Goal: Task Accomplishment & Management: Use online tool/utility

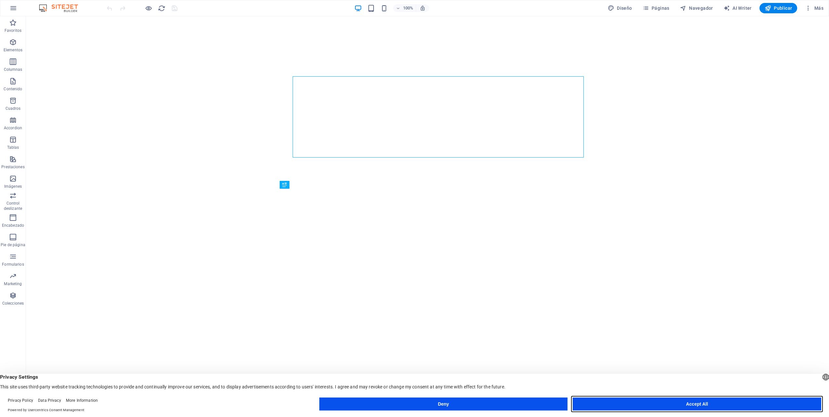
click at [675, 405] on button "Accept All" at bounding box center [697, 404] width 249 height 13
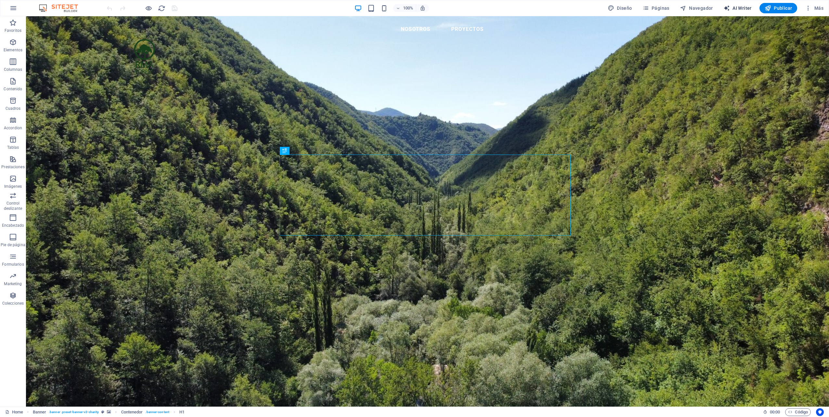
click at [740, 7] on span "AI Writer" at bounding box center [738, 8] width 28 height 6
select select "English"
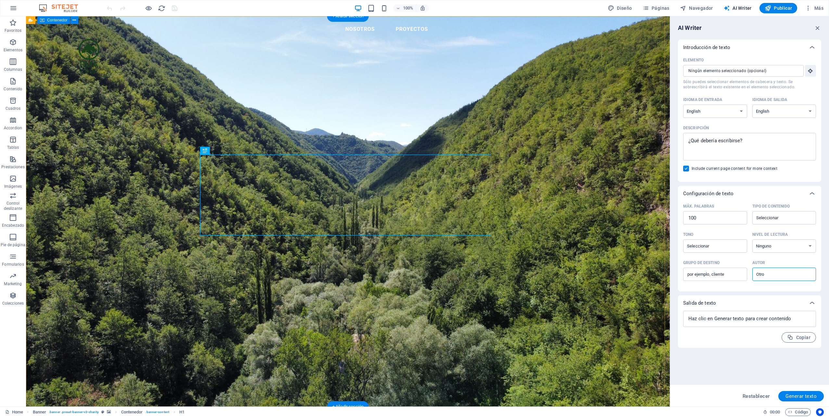
click at [19, 258] on span "Formularios" at bounding box center [13, 261] width 26 height 16
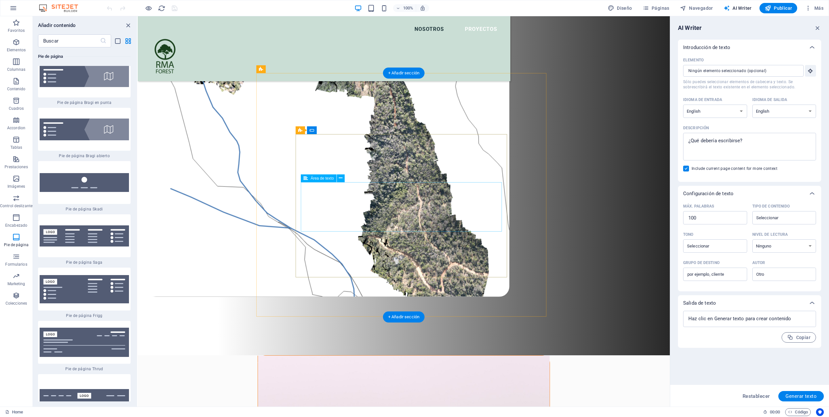
scroll to position [552, 0]
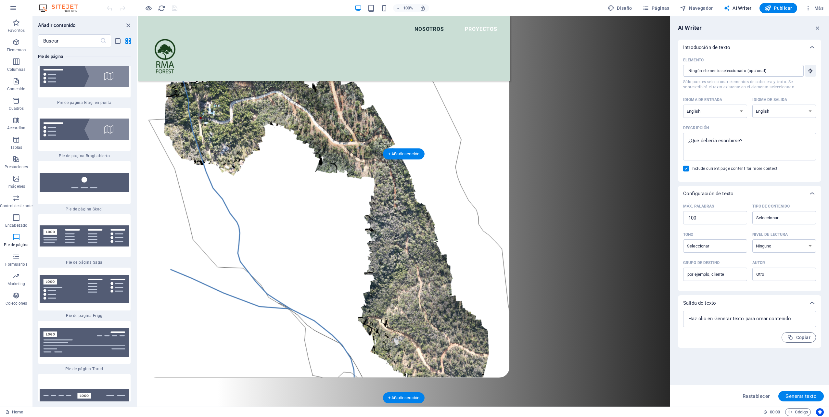
drag, startPoint x: 389, startPoint y: 180, endPoint x: 389, endPoint y: 195, distance: 14.9
click at [352, 211] on icon at bounding box center [352, 211] width 4 height 7
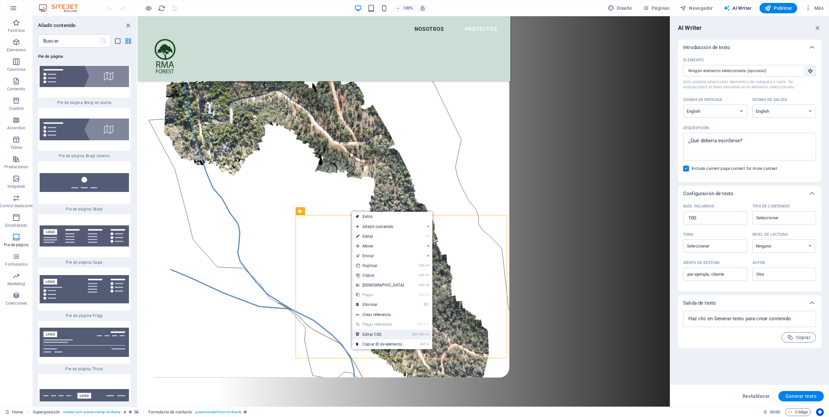
click at [389, 334] on link "Ctrl Alt C Editar CSS" at bounding box center [380, 335] width 56 height 10
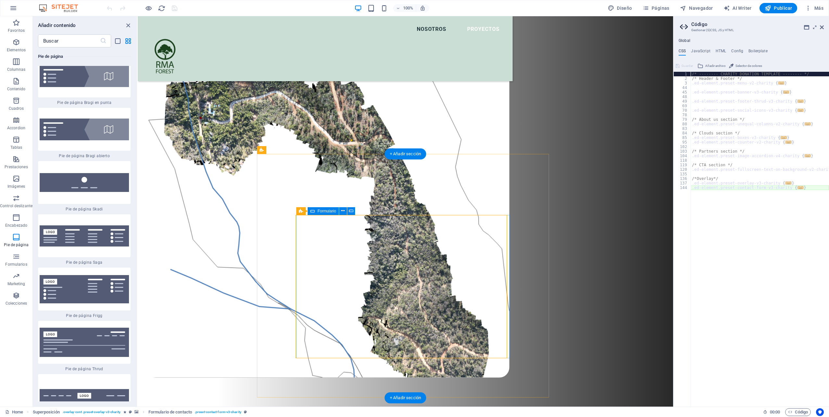
type textarea "@include contact-form-v3("
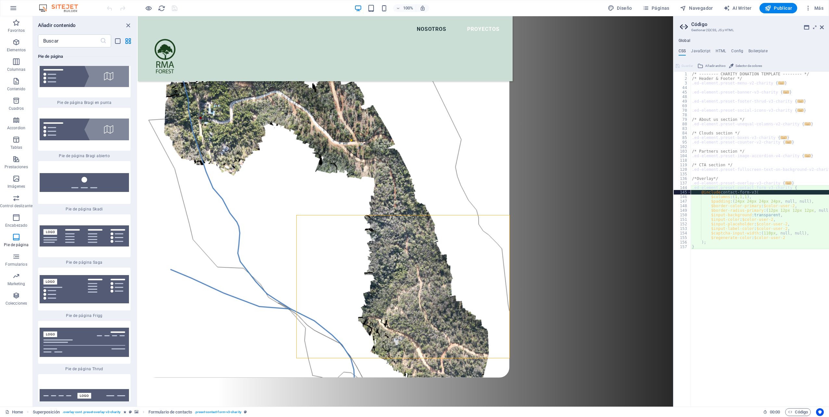
drag, startPoint x: 812, startPoint y: 187, endPoint x: 563, endPoint y: 178, distance: 248.4
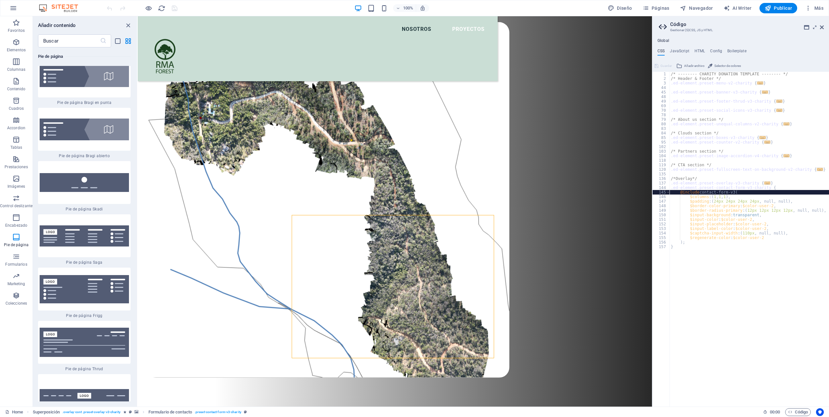
click at [650, 169] on div "Arrastra aquí para reemplazar el contenido existente. Si quieres crear un eleme…" at bounding box center [395, 211] width 514 height 391
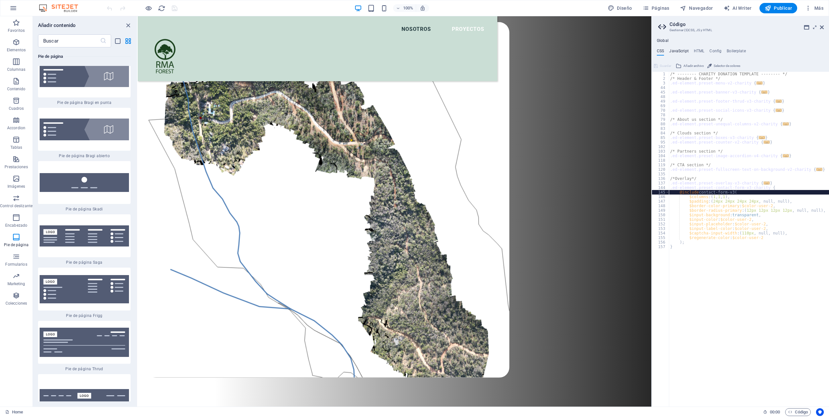
click at [677, 51] on h4 "JavaScript" at bounding box center [678, 52] width 19 height 7
type textarea "/* JS for preset "Menu V2" */"
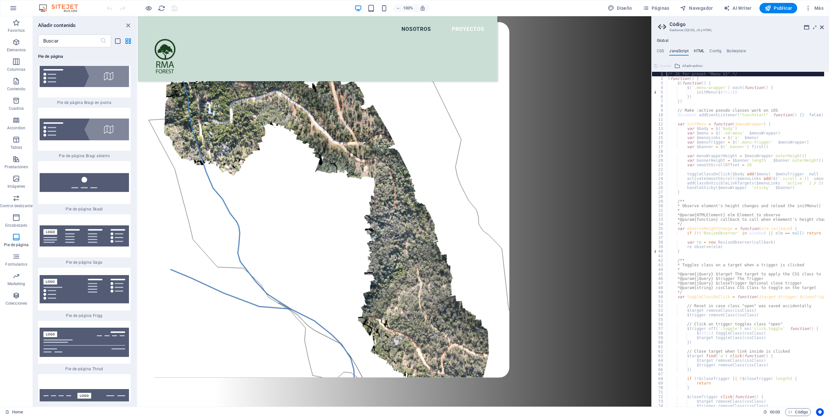
click at [700, 53] on h4 "HTML" at bounding box center [699, 52] width 11 height 7
type textarea "{{content}}"
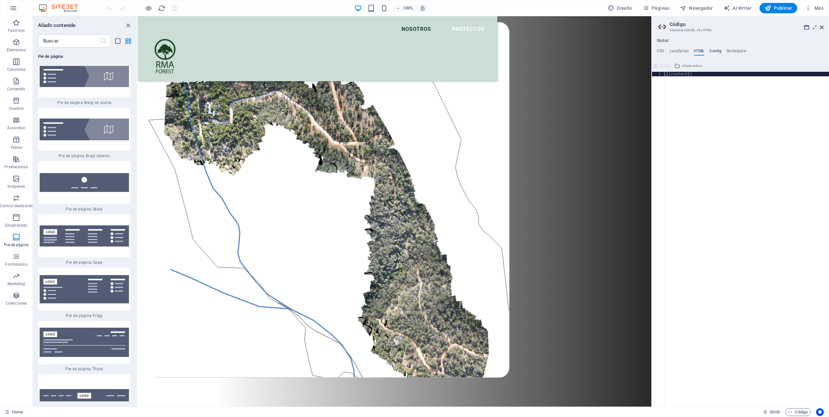
click at [715, 53] on h4 "Config" at bounding box center [716, 52] width 12 height 7
type textarea "$color-user-5: #000000;"
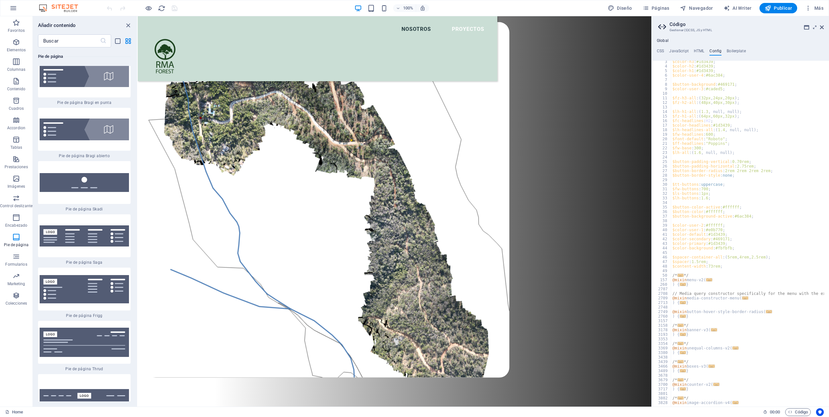
scroll to position [0, 0]
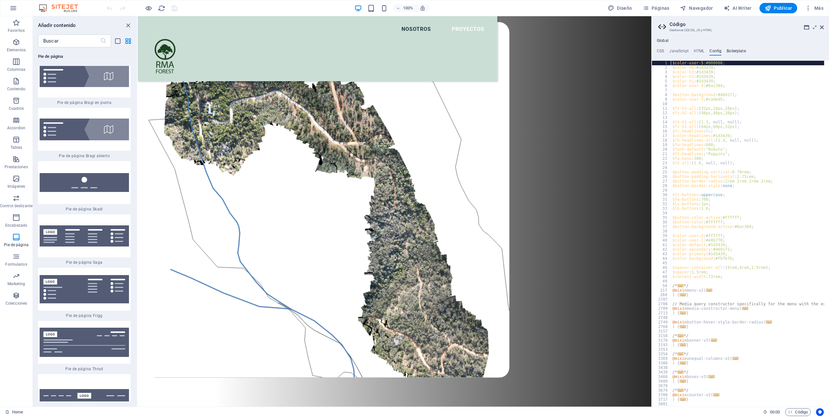
click at [734, 51] on h4 "Boilerplate" at bounding box center [736, 52] width 19 height 7
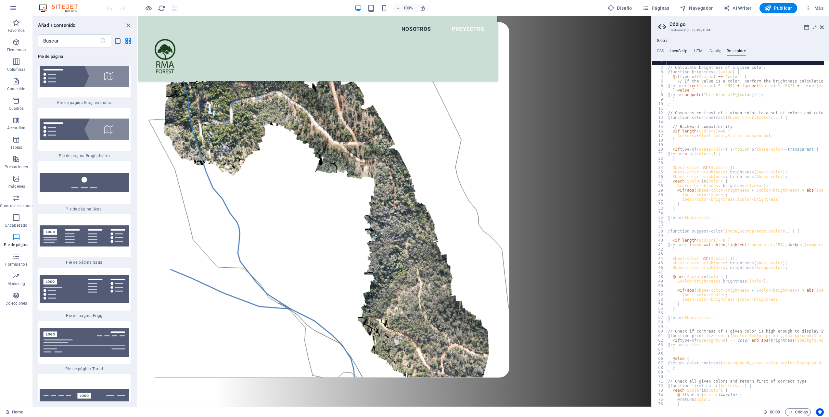
click at [685, 50] on h4 "JavaScript" at bounding box center [678, 52] width 19 height 7
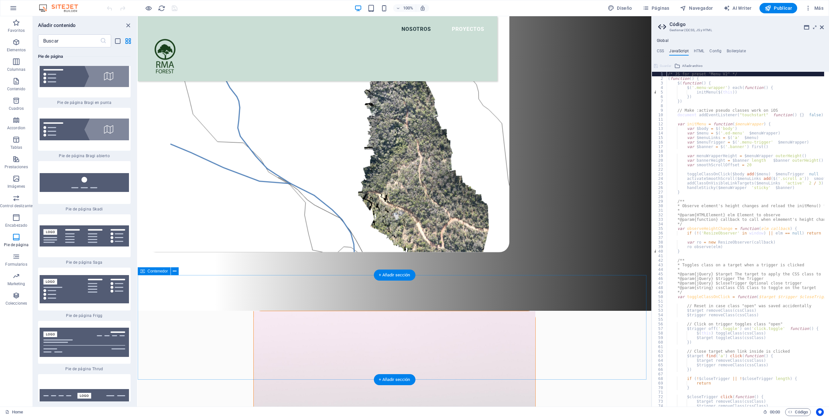
scroll to position [682, 0]
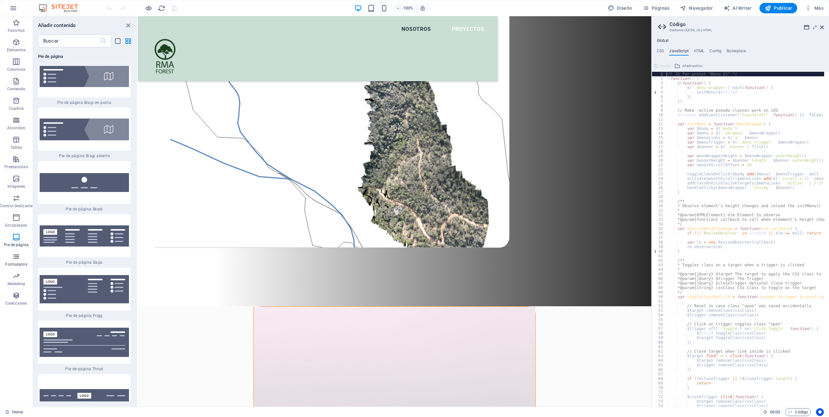
click at [17, 253] on icon "button" at bounding box center [16, 257] width 8 height 8
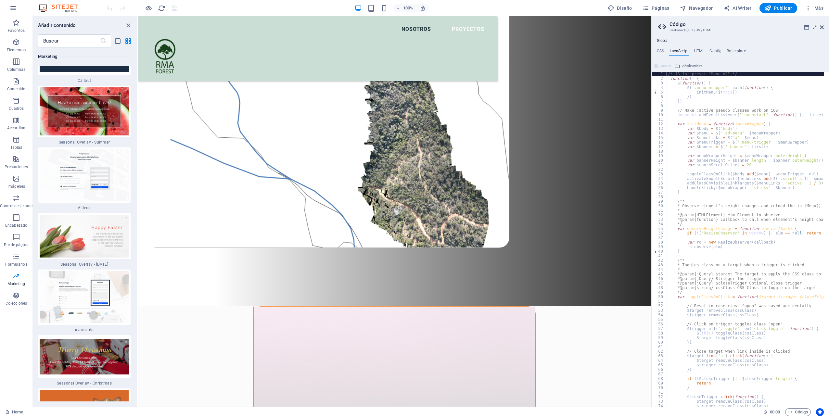
scroll to position [10952, 0]
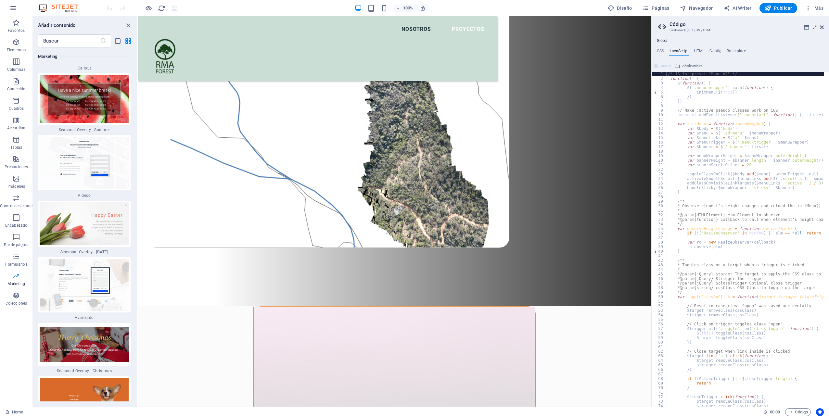
click at [15, 277] on icon "button" at bounding box center [16, 276] width 8 height 8
click at [15, 261] on span "Formularios" at bounding box center [16, 261] width 32 height 16
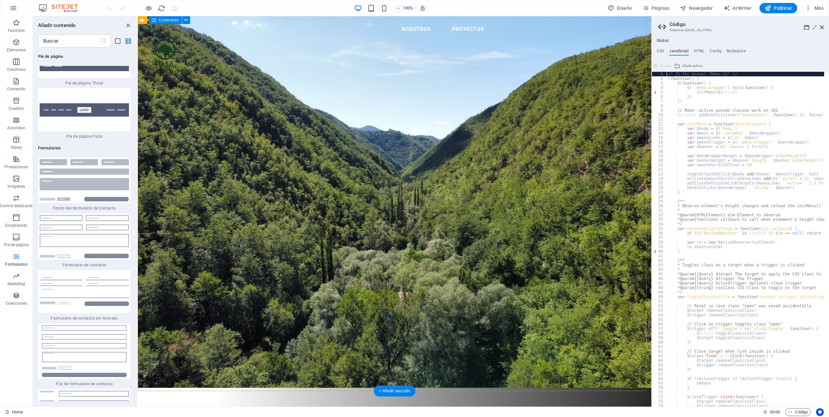
scroll to position [0, 0]
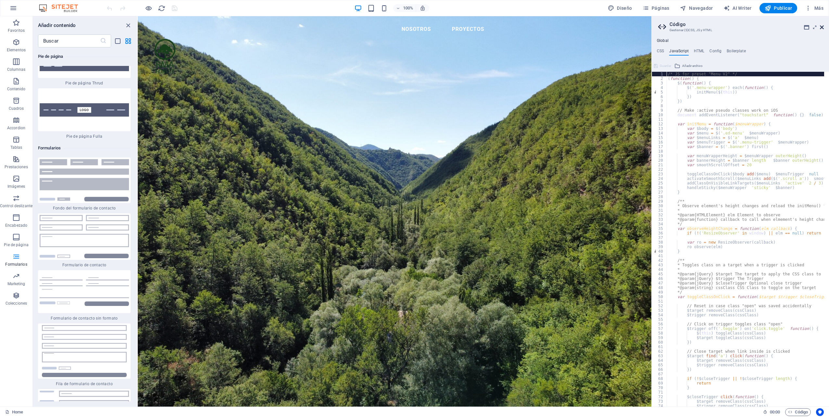
click at [823, 26] on icon at bounding box center [822, 27] width 4 height 5
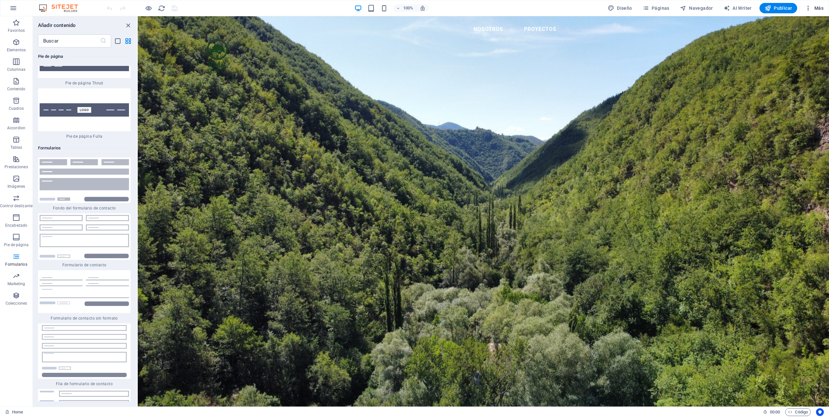
click at [822, 8] on span "Más" at bounding box center [814, 8] width 19 height 6
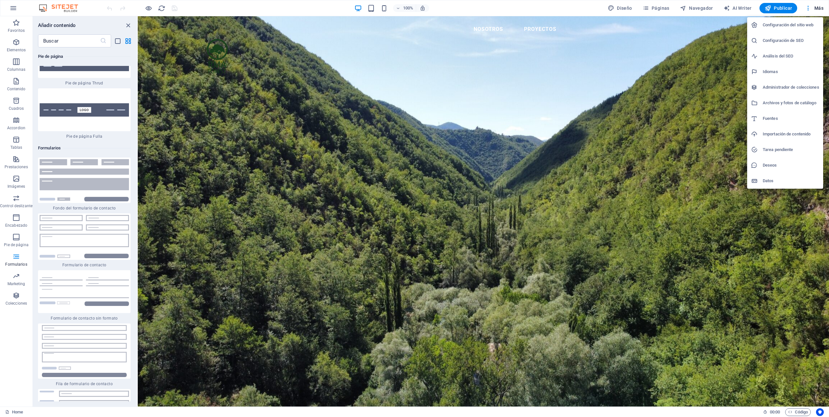
click at [727, 8] on div at bounding box center [414, 208] width 829 height 417
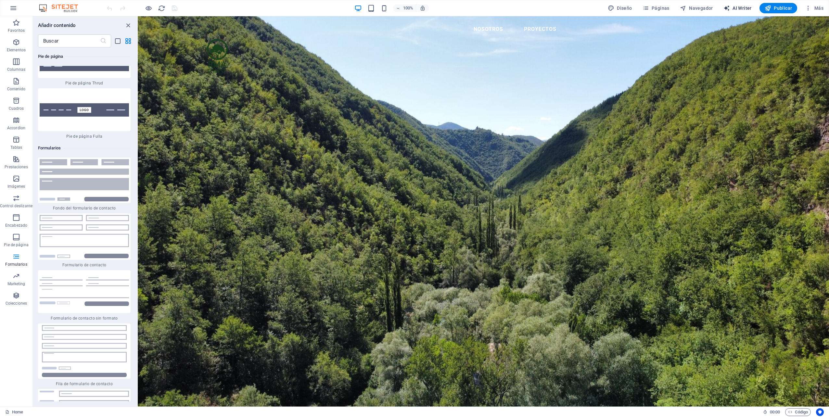
click at [736, 9] on span "AI Writer" at bounding box center [738, 8] width 28 height 6
select select "English"
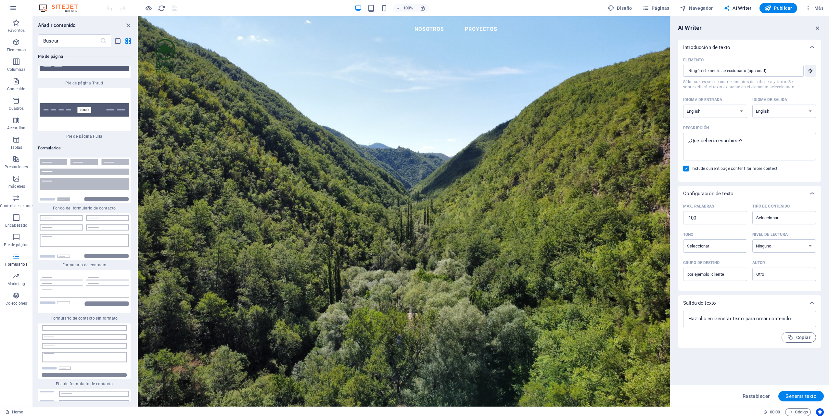
click at [817, 28] on icon "button" at bounding box center [817, 27] width 7 height 7
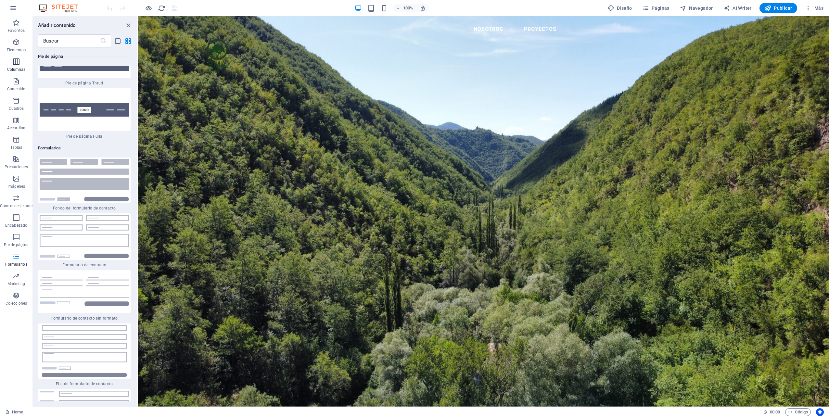
click at [16, 70] on p "Columnas" at bounding box center [16, 69] width 19 height 5
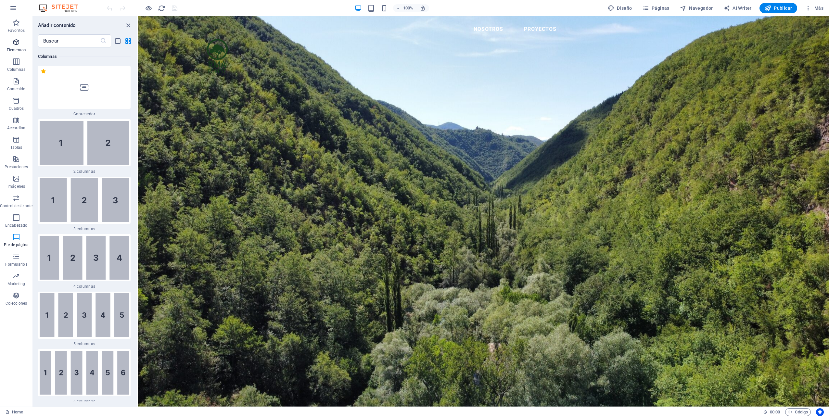
click at [16, 46] on span "Elementos" at bounding box center [16, 46] width 32 height 16
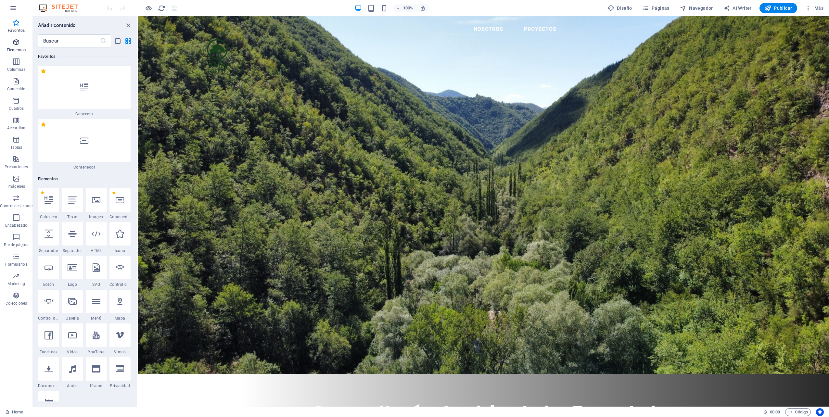
click at [17, 45] on icon "button" at bounding box center [16, 42] width 8 height 8
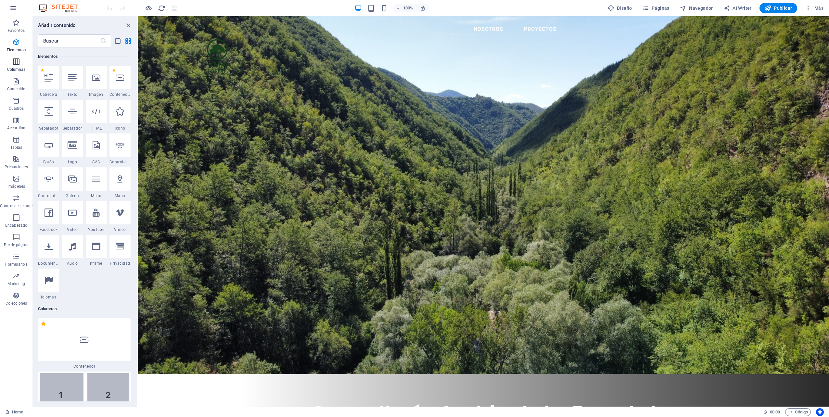
click at [27, 71] on span "Columnas" at bounding box center [16, 66] width 32 height 16
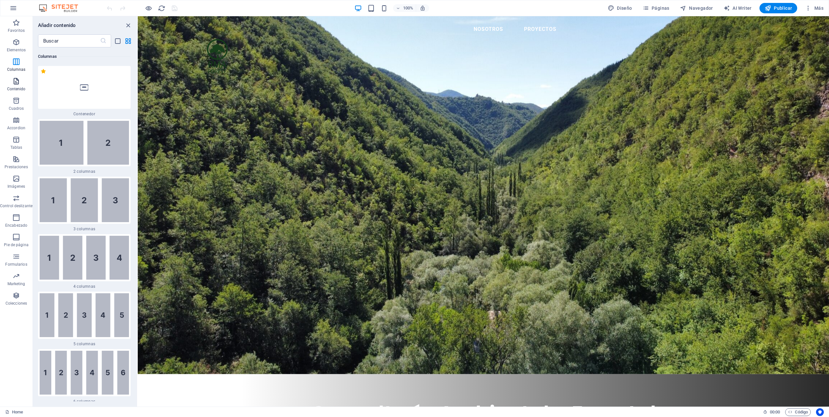
click at [18, 89] on p "Contenido" at bounding box center [16, 88] width 19 height 5
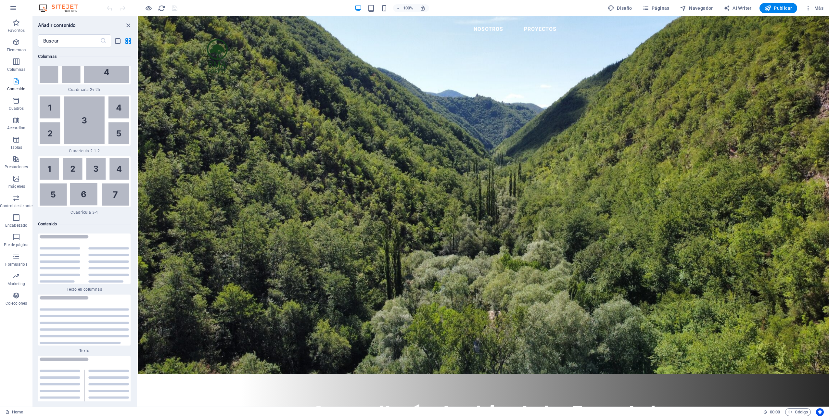
scroll to position [2182, 0]
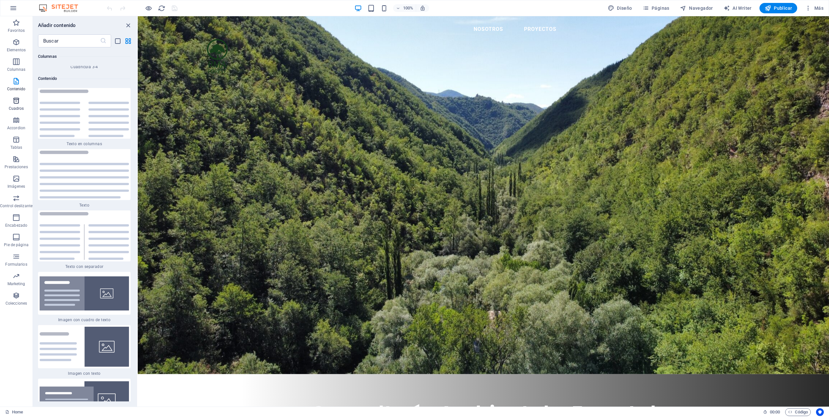
click at [16, 102] on icon "button" at bounding box center [16, 101] width 8 height 8
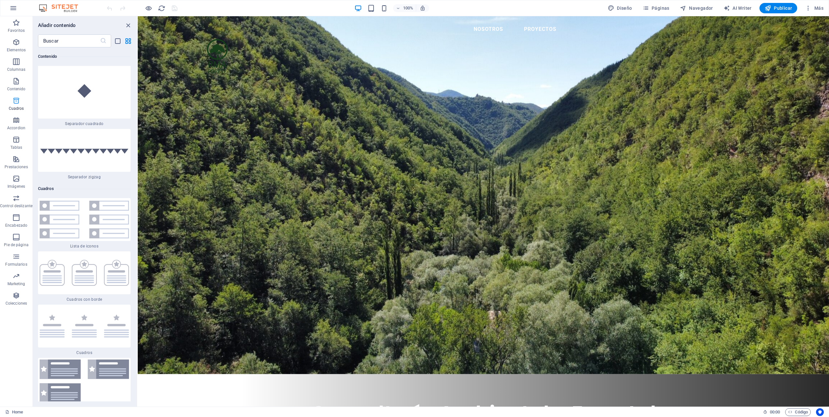
scroll to position [3488, 0]
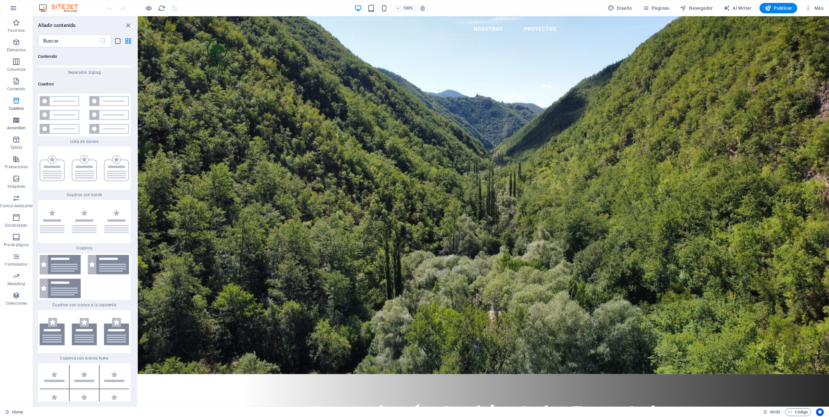
click at [17, 129] on p "Accordion" at bounding box center [16, 127] width 18 height 5
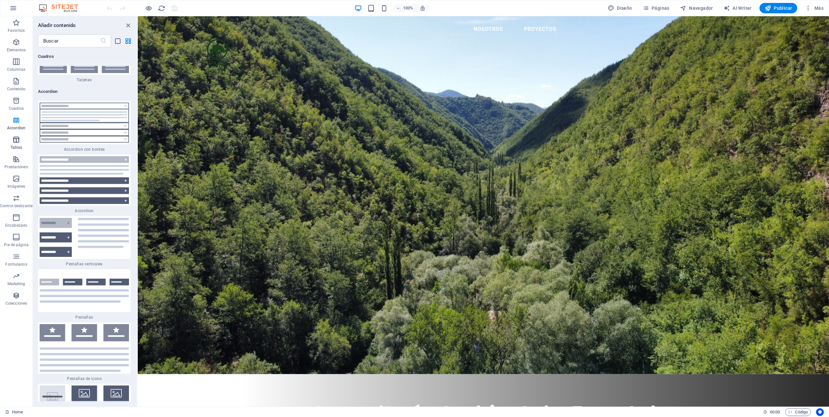
click at [17, 141] on icon "button" at bounding box center [16, 140] width 8 height 8
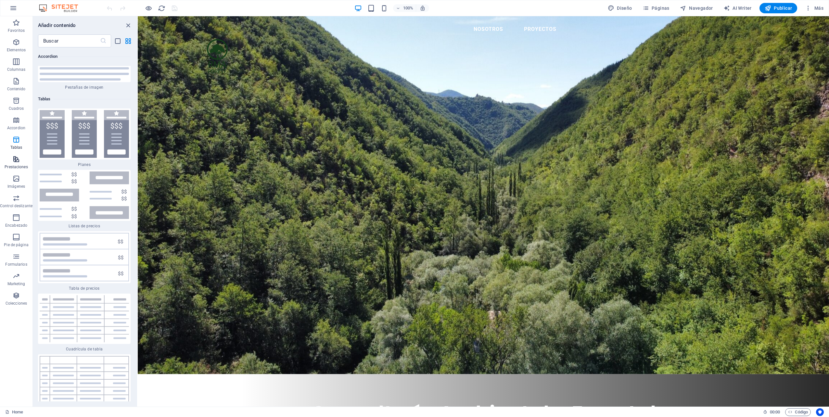
click at [15, 163] on span "Prestaciones" at bounding box center [16, 163] width 32 height 16
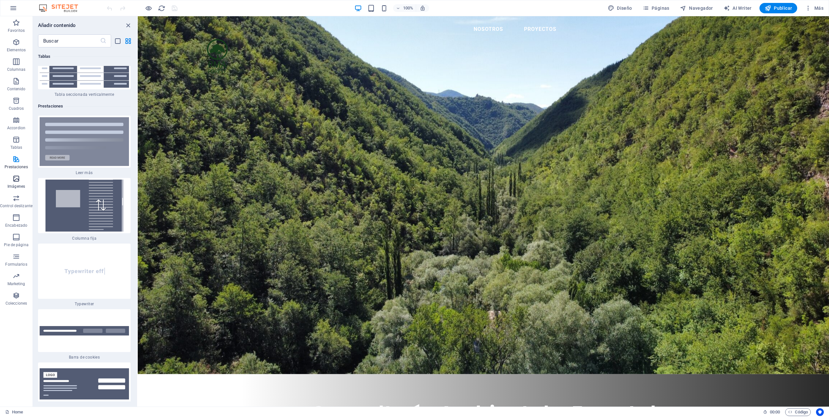
click at [15, 176] on icon "button" at bounding box center [16, 179] width 8 height 8
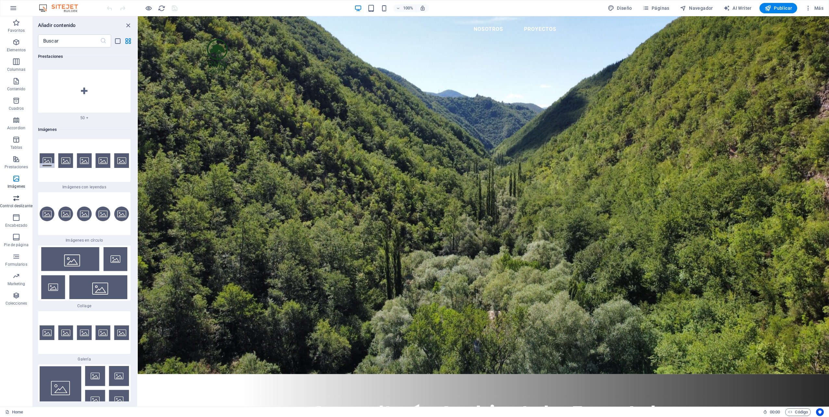
click at [15, 203] on span "Control deslizante" at bounding box center [16, 202] width 32 height 16
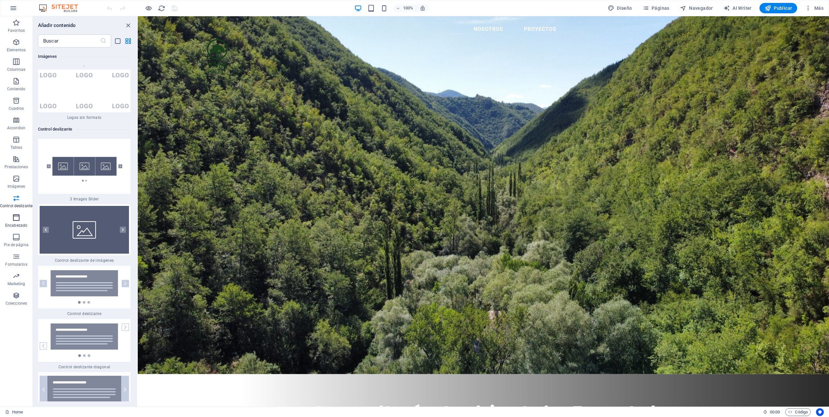
click at [15, 221] on icon "button" at bounding box center [16, 218] width 8 height 8
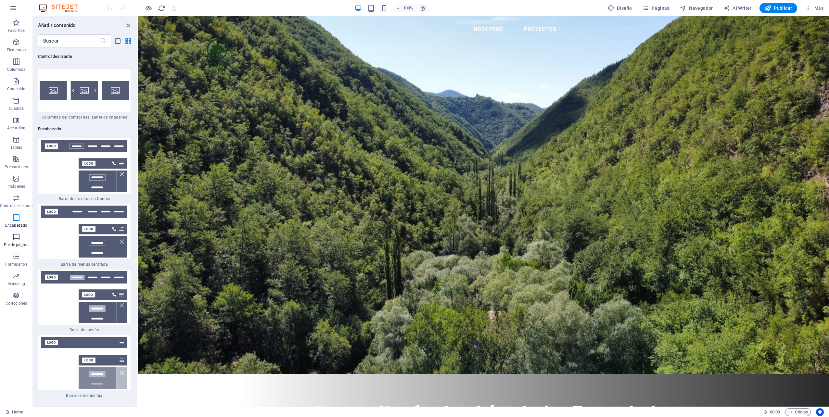
click at [16, 240] on icon "button" at bounding box center [16, 237] width 8 height 8
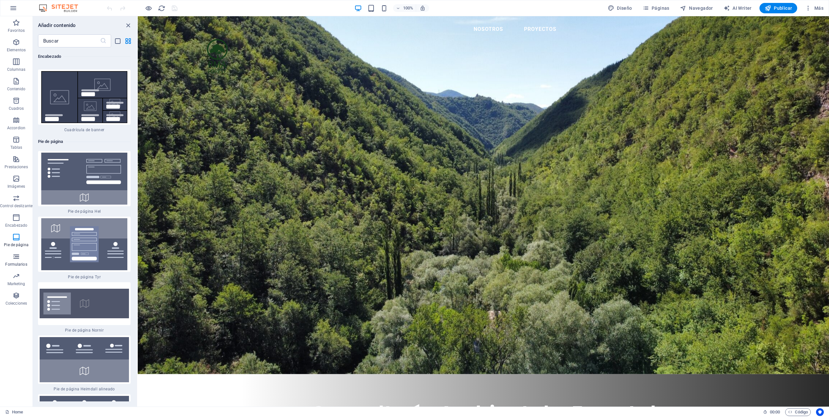
click at [13, 258] on icon "button" at bounding box center [16, 257] width 8 height 8
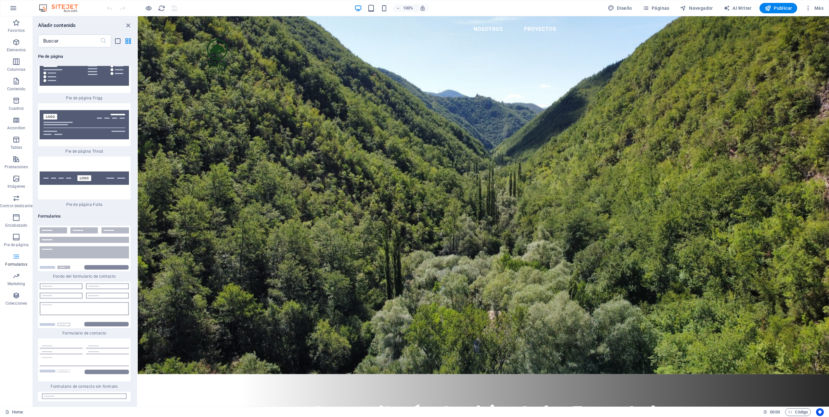
scroll to position [9523, 0]
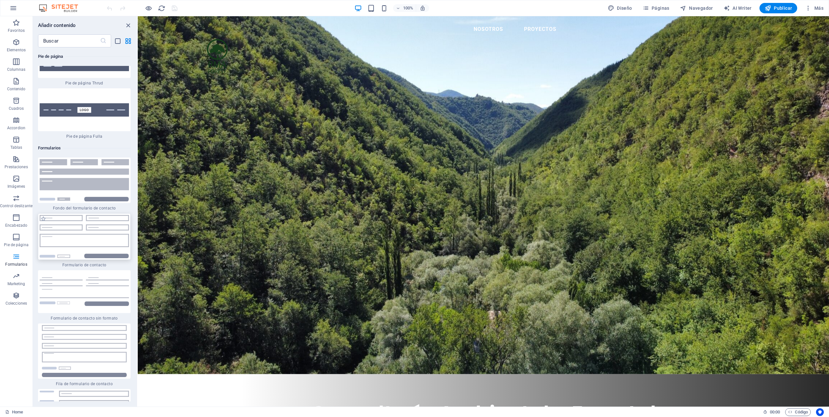
click at [100, 215] on img at bounding box center [84, 236] width 89 height 43
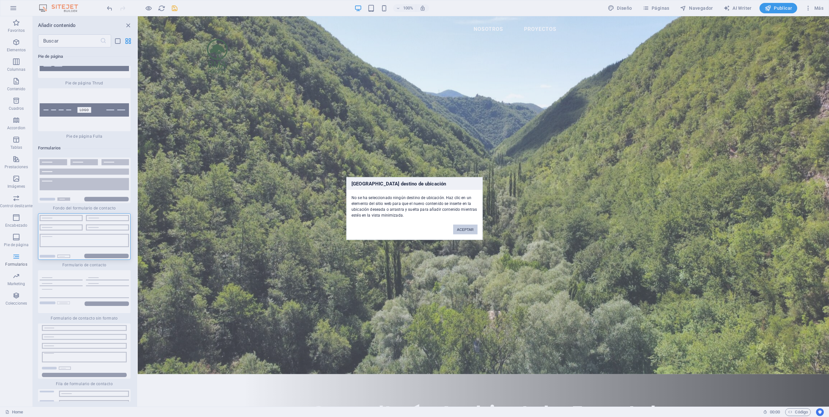
click at [460, 231] on button "ACEPTAR" at bounding box center [465, 230] width 24 height 10
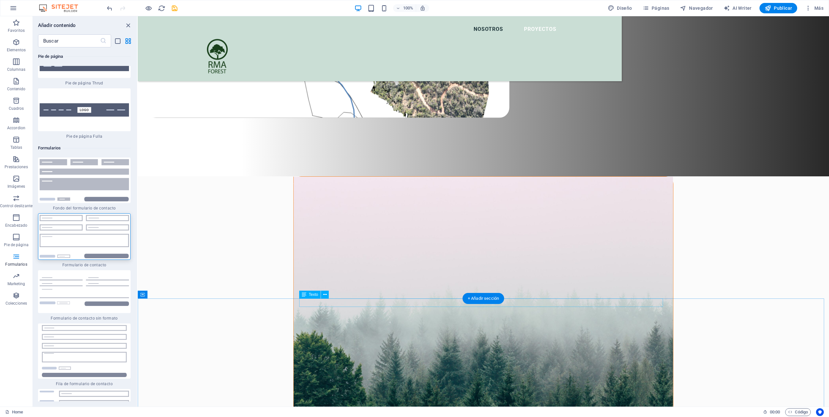
scroll to position [552, 0]
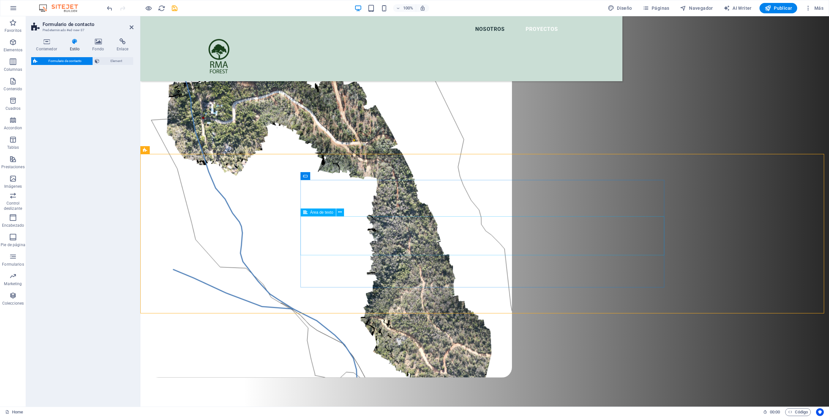
select select "rem"
select select "preset-contact-form-v3-default"
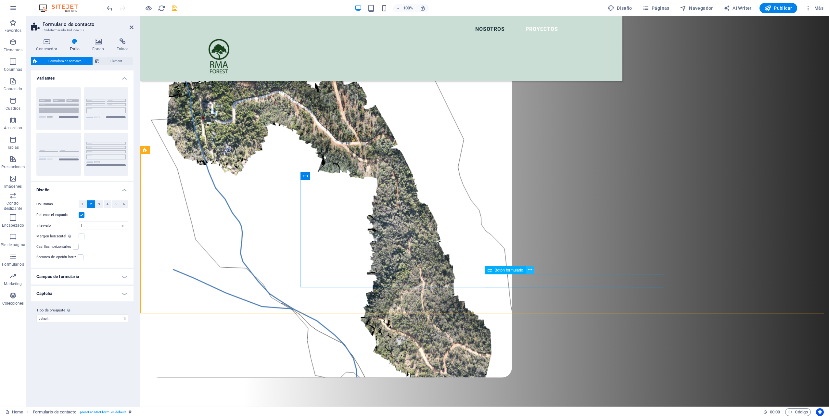
click at [527, 270] on button at bounding box center [530, 270] width 8 height 8
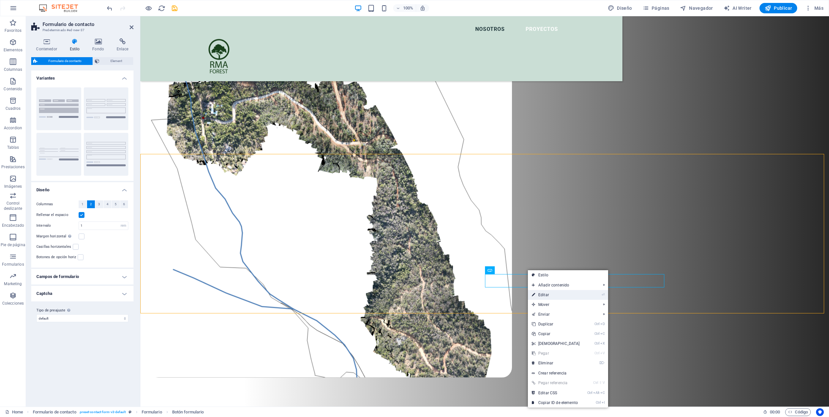
click at [556, 295] on link "⏎ Editar" at bounding box center [556, 295] width 56 height 10
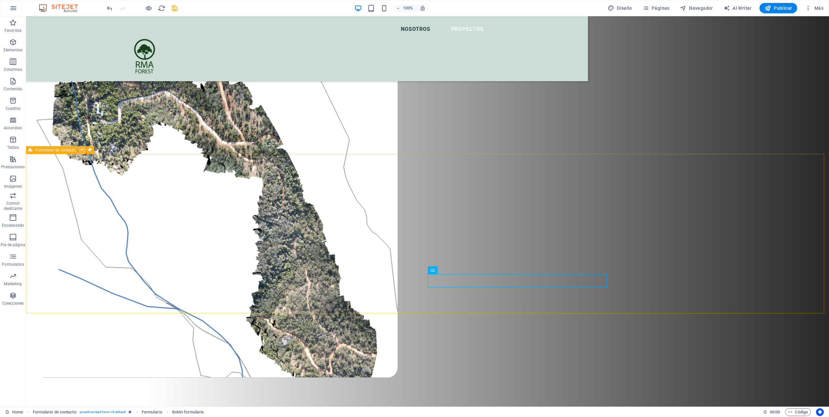
click at [80, 150] on button at bounding box center [82, 150] width 8 height 8
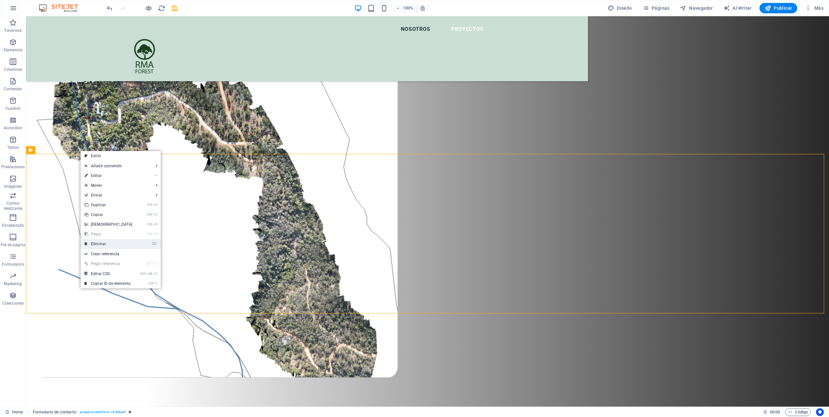
click at [109, 244] on link "⌦ Eliminar" at bounding box center [109, 244] width 56 height 10
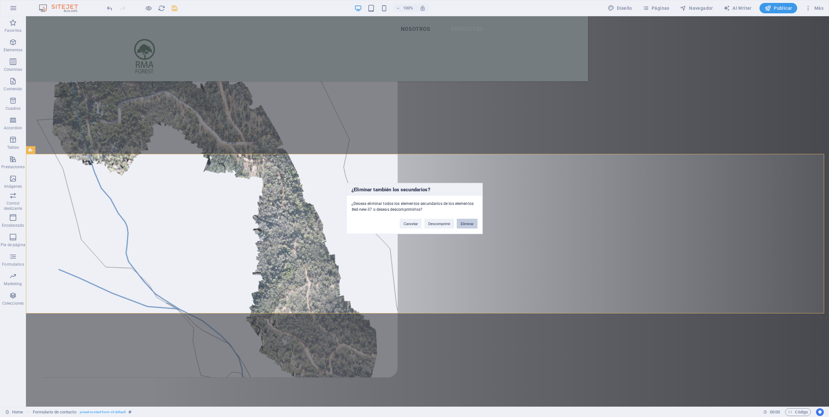
click at [467, 224] on button "Eliminar" at bounding box center [467, 224] width 21 height 10
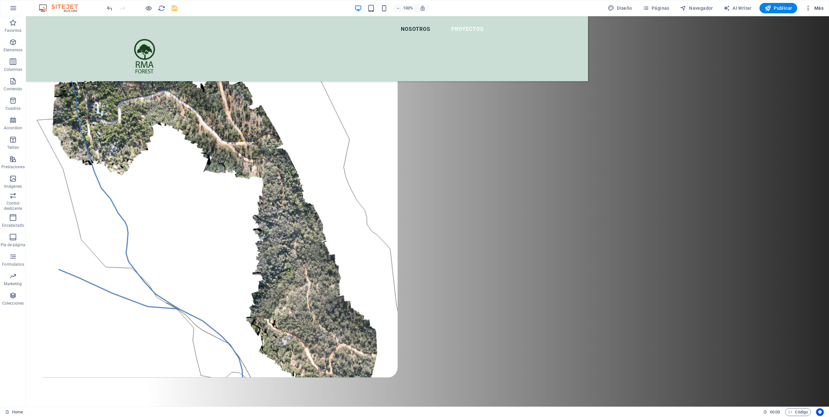
click at [813, 5] on span "Más" at bounding box center [814, 8] width 19 height 6
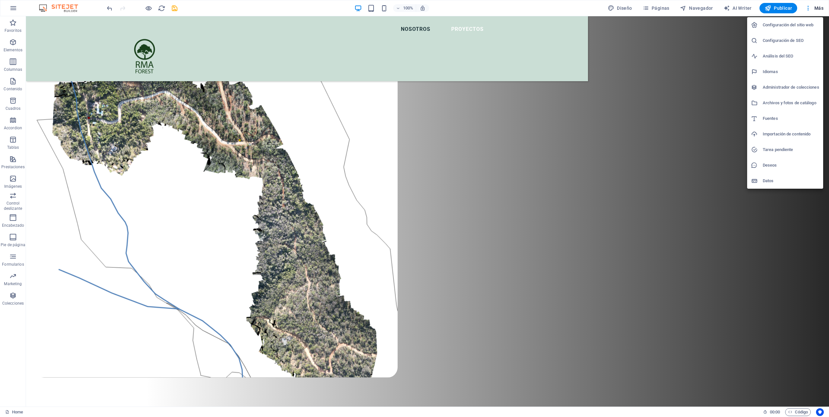
click at [17, 10] on div at bounding box center [414, 208] width 829 height 417
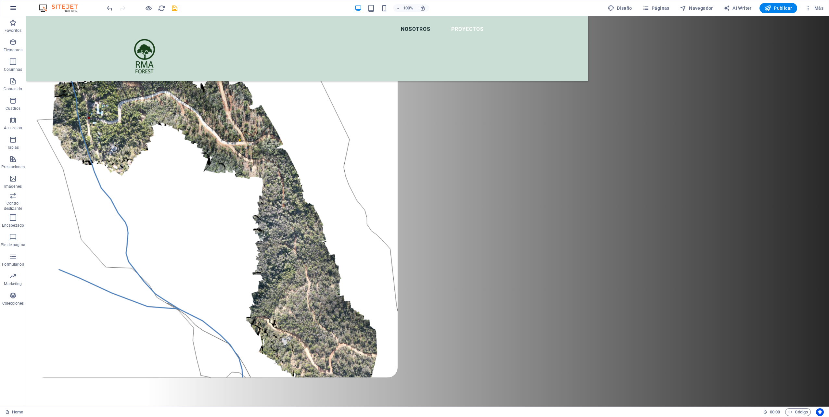
click at [16, 12] on button "button" at bounding box center [14, 8] width 16 height 16
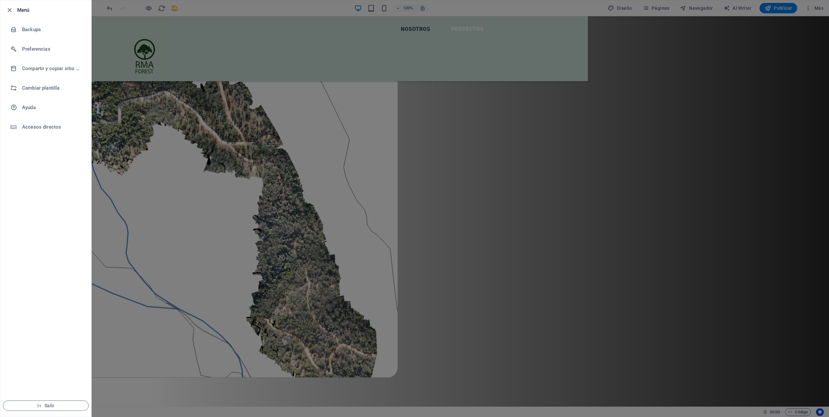
click at [20, 14] on li "Menú" at bounding box center [45, 9] width 91 height 19
click at [20, 13] on h6 "Menú" at bounding box center [51, 10] width 69 height 8
click at [20, 11] on h6 "Menú" at bounding box center [51, 10] width 69 height 8
click at [9, 9] on icon "button" at bounding box center [9, 9] width 7 height 7
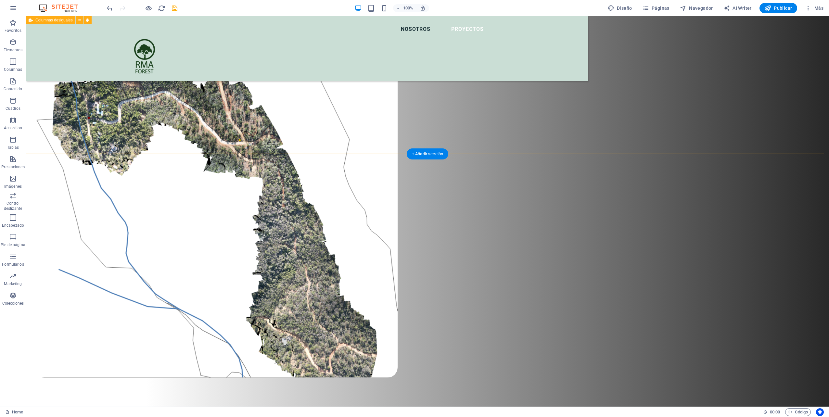
click at [97, 116] on div "Nosotros Consultoría Ambiental y Forestal para Sostenibilidad Integral RMA fore…" at bounding box center [427, 170] width 803 height 533
